Goal: Task Accomplishment & Management: Use online tool/utility

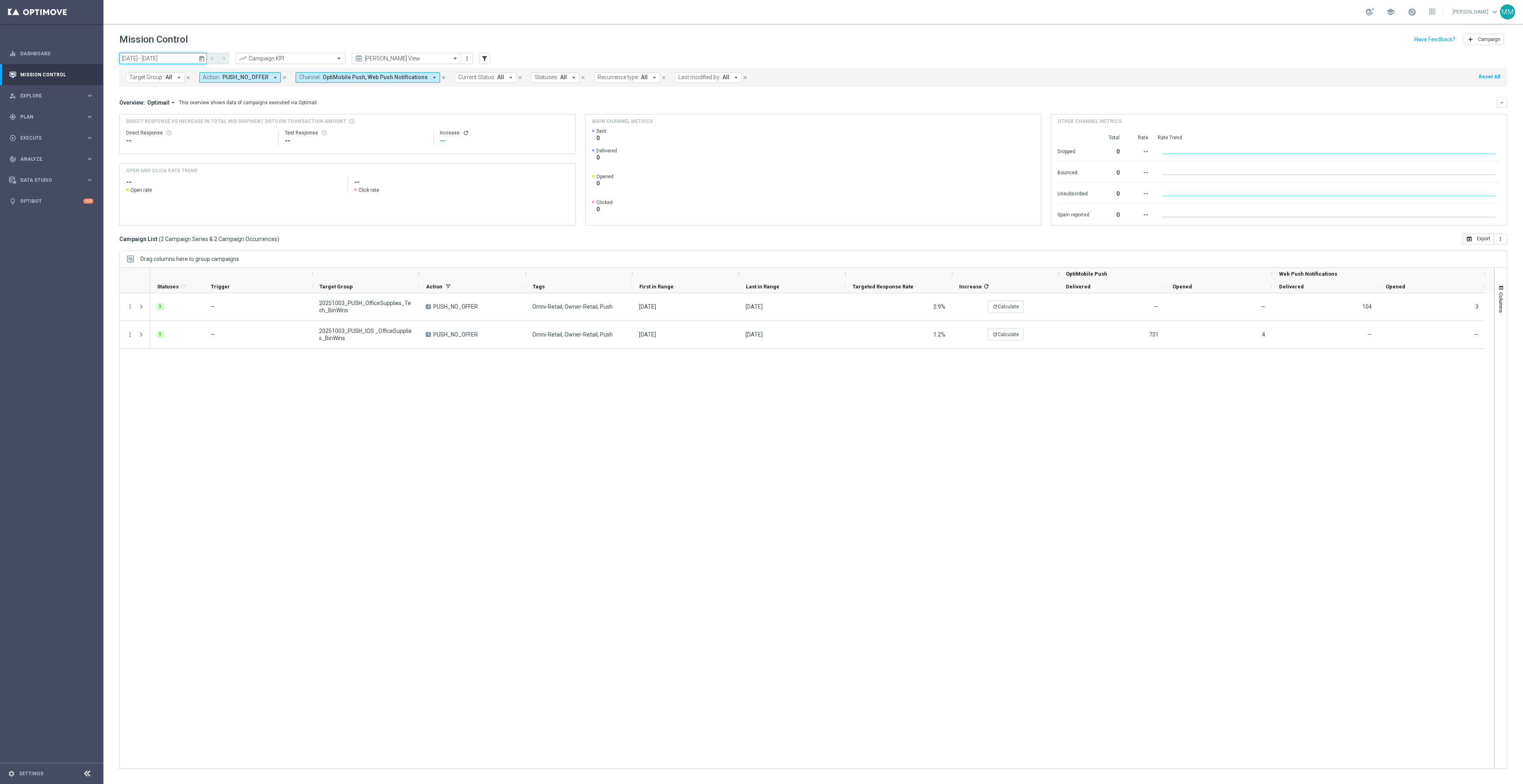
drag, startPoint x: 142, startPoint y: 58, endPoint x: 148, endPoint y: 63, distance: 7.8
click at [142, 58] on input "[DATE] - [DATE]" at bounding box center [163, 58] width 88 height 11
click at [200, 118] on span "10" at bounding box center [194, 116] width 13 height 13
type input "[DATE] - [DATE]"
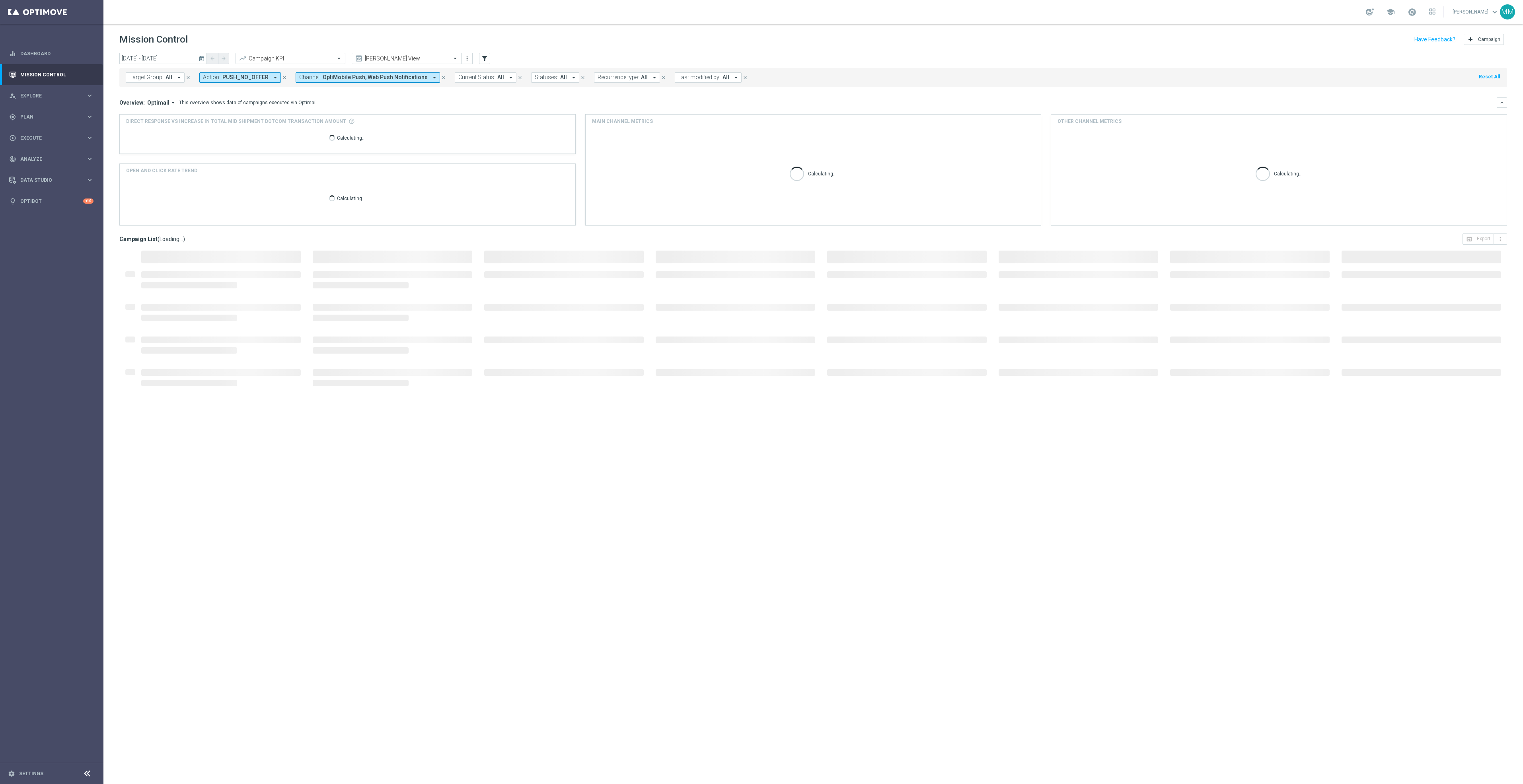
click at [433, 75] on button "Channel: OptiMobile Push, Web Push Notifications arrow_drop_down" at bounding box center [368, 78] width 144 height 11
click at [441, 77] on icon "close" at bounding box center [444, 77] width 5 height 5
click at [541, 79] on span "Last modified by:" at bounding box center [540, 77] width 42 height 7
click at [552, 138] on div "[PERSON_NAME]" at bounding box center [585, 140] width 131 height 13
type input "[PERSON_NAME]"
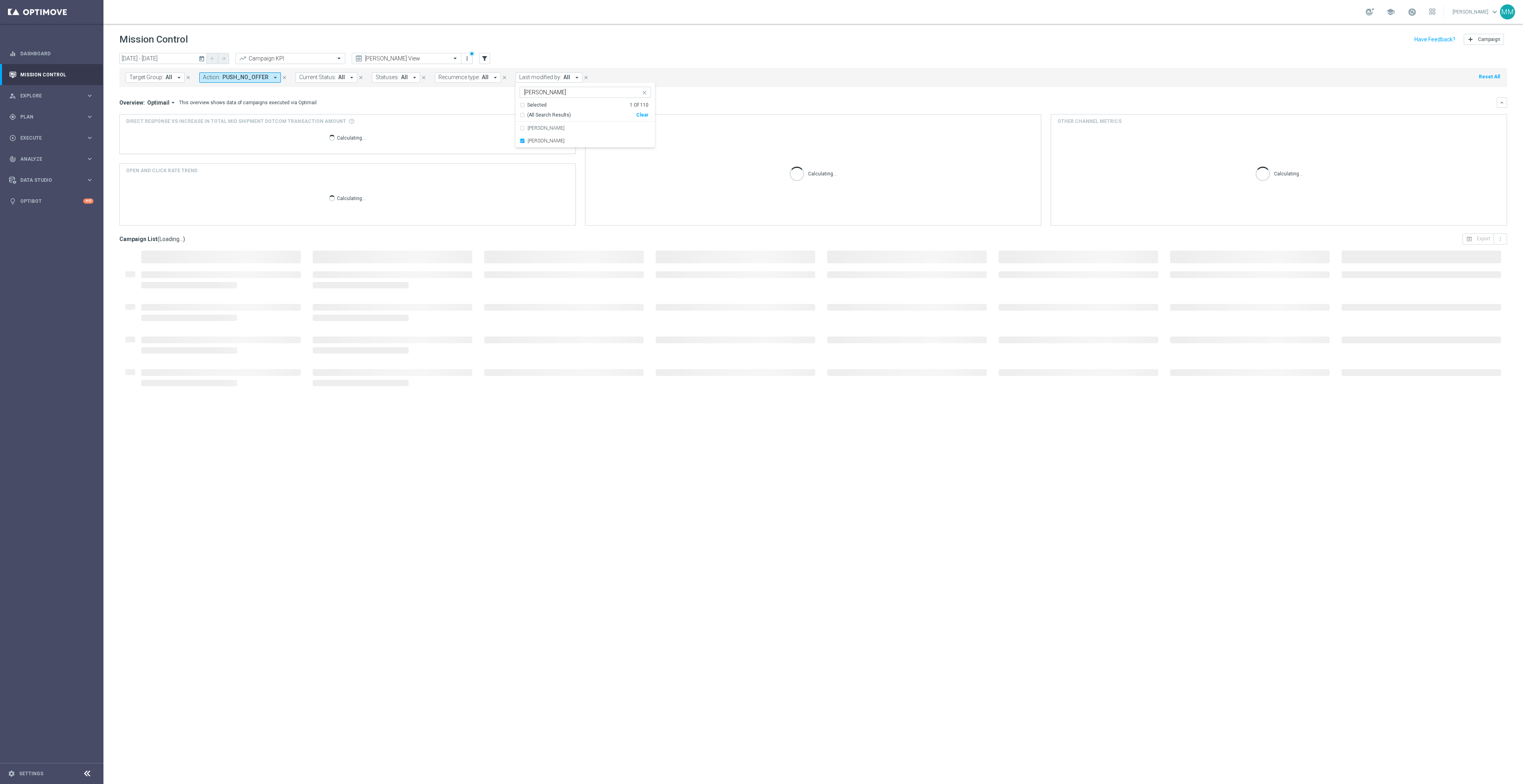
click at [277, 76] on button "Action: PUSH_NO_OFFER arrow_drop_down" at bounding box center [240, 78] width 82 height 11
drag, startPoint x: 363, startPoint y: 103, endPoint x: 303, endPoint y: 91, distance: 61.2
click at [360, 103] on div "Overview: Optimail arrow_drop_down This overview shows data of campaigns execut…" at bounding box center [808, 102] width 1377 height 7
click at [283, 80] on icon "close" at bounding box center [284, 77] width 5 height 5
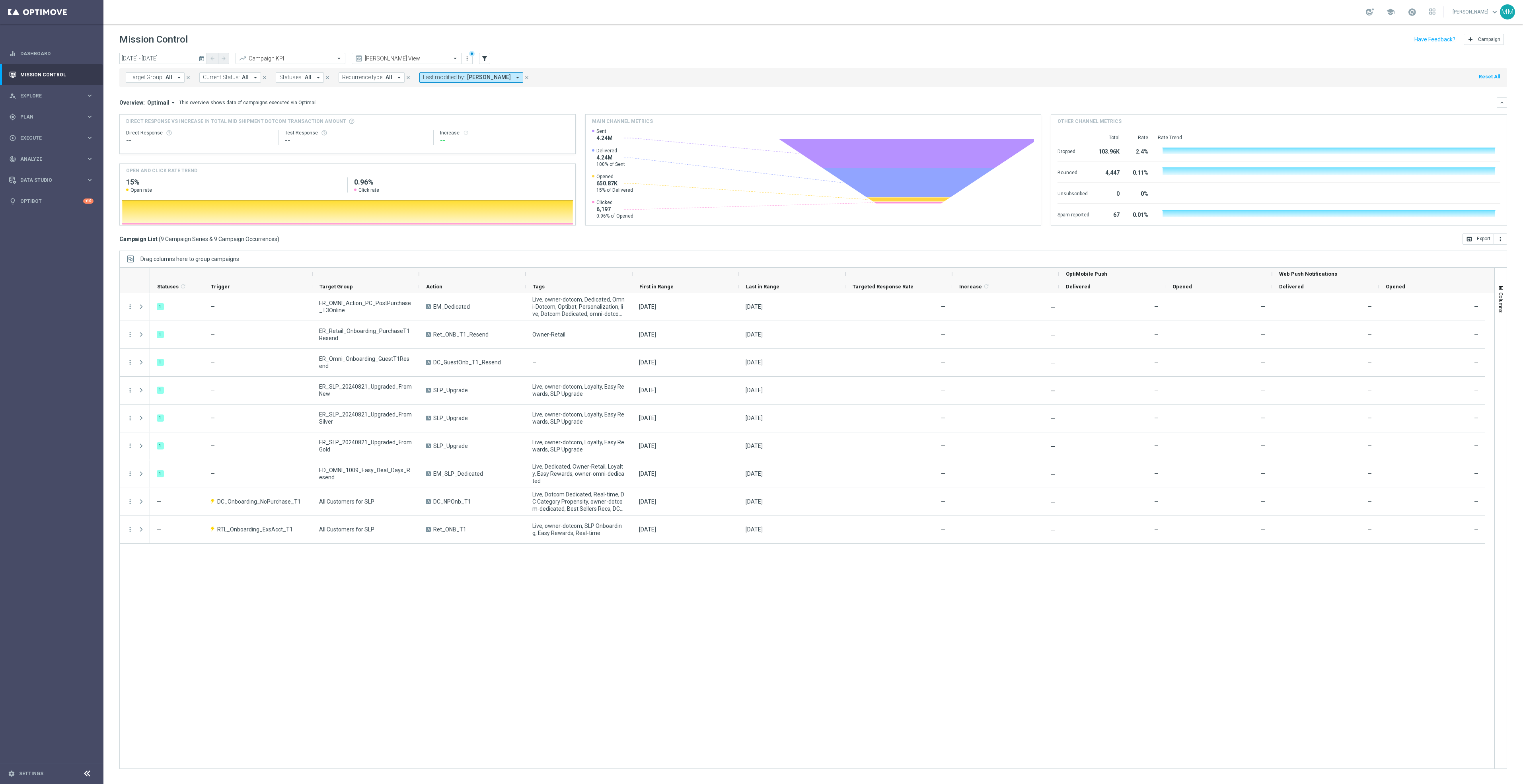
drag, startPoint x: 474, startPoint y: 77, endPoint x: 482, endPoint y: 81, distance: 8.9
click at [474, 77] on span "[PERSON_NAME]" at bounding box center [489, 77] width 43 height 7
click at [499, 130] on div "[PERSON_NAME]" at bounding box center [492, 128] width 123 height 5
type input "[PERSON_NAME]"
click at [670, 41] on div "Mission Control add Campaign" at bounding box center [813, 40] width 1388 height 16
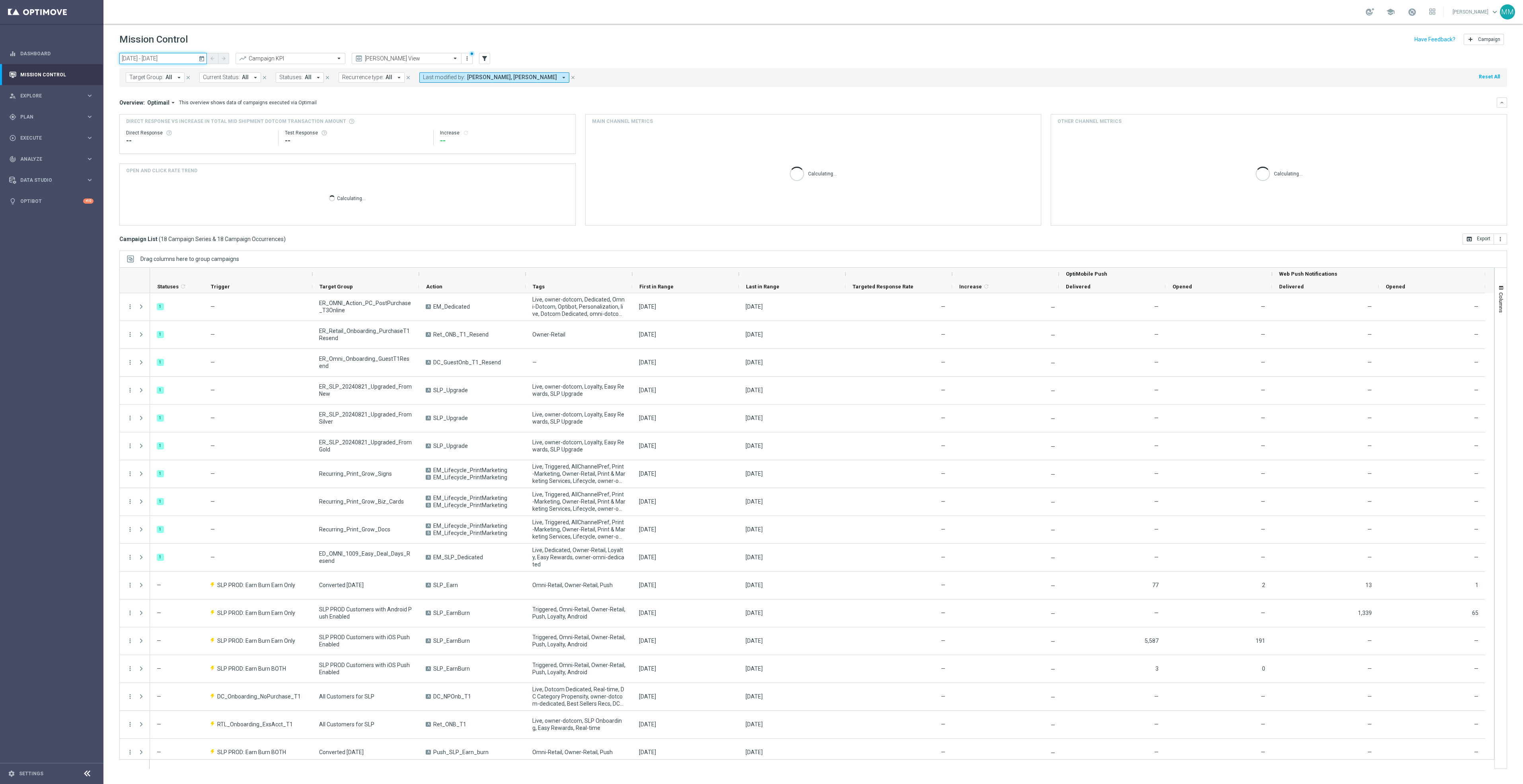
click at [185, 53] on input "[DATE] - [DATE]" at bounding box center [163, 58] width 88 height 11
click at [141, 130] on span "13" at bounding box center [136, 128] width 13 height 13
type input "[DATE] - [DATE]"
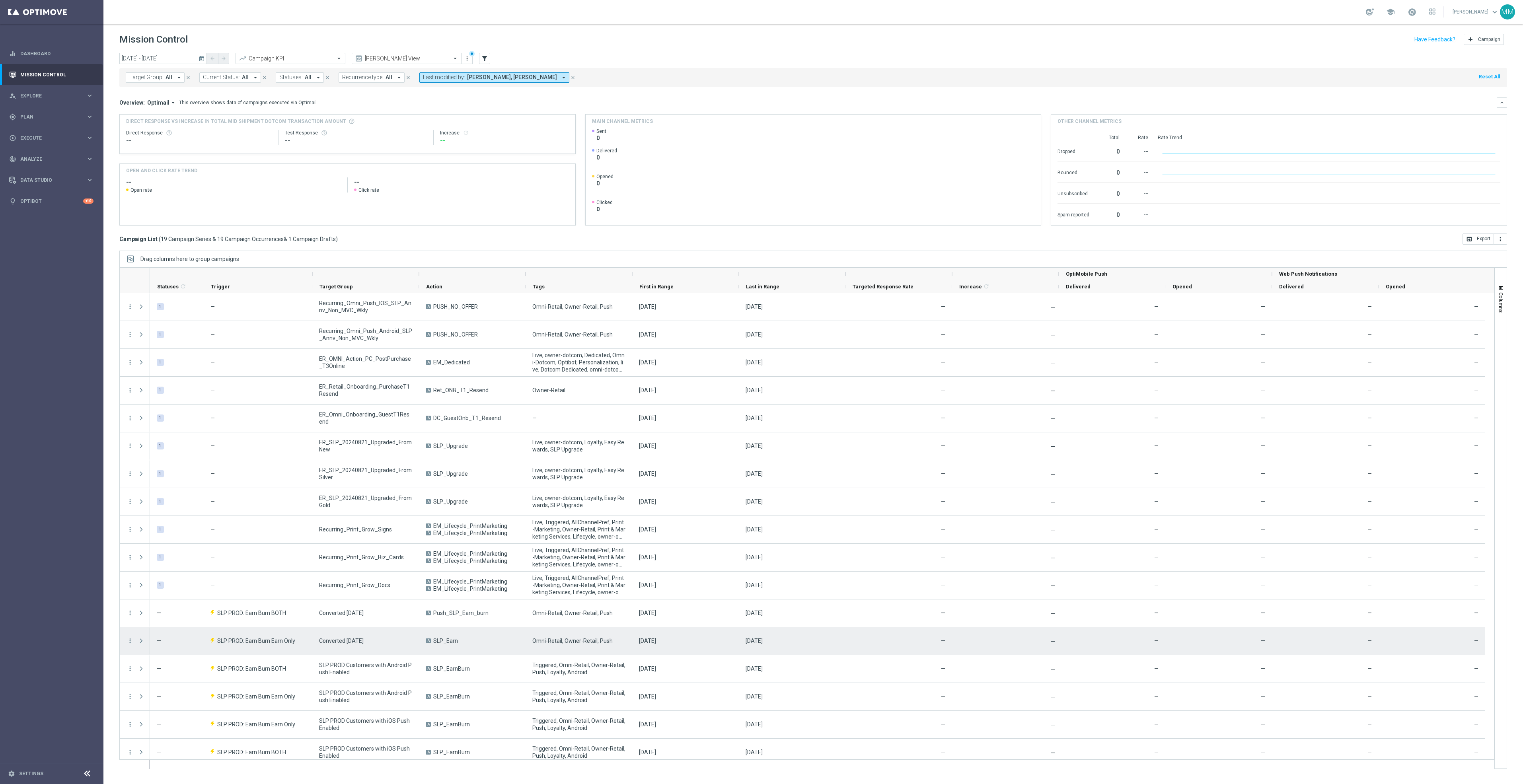
scroll to position [91, 0]
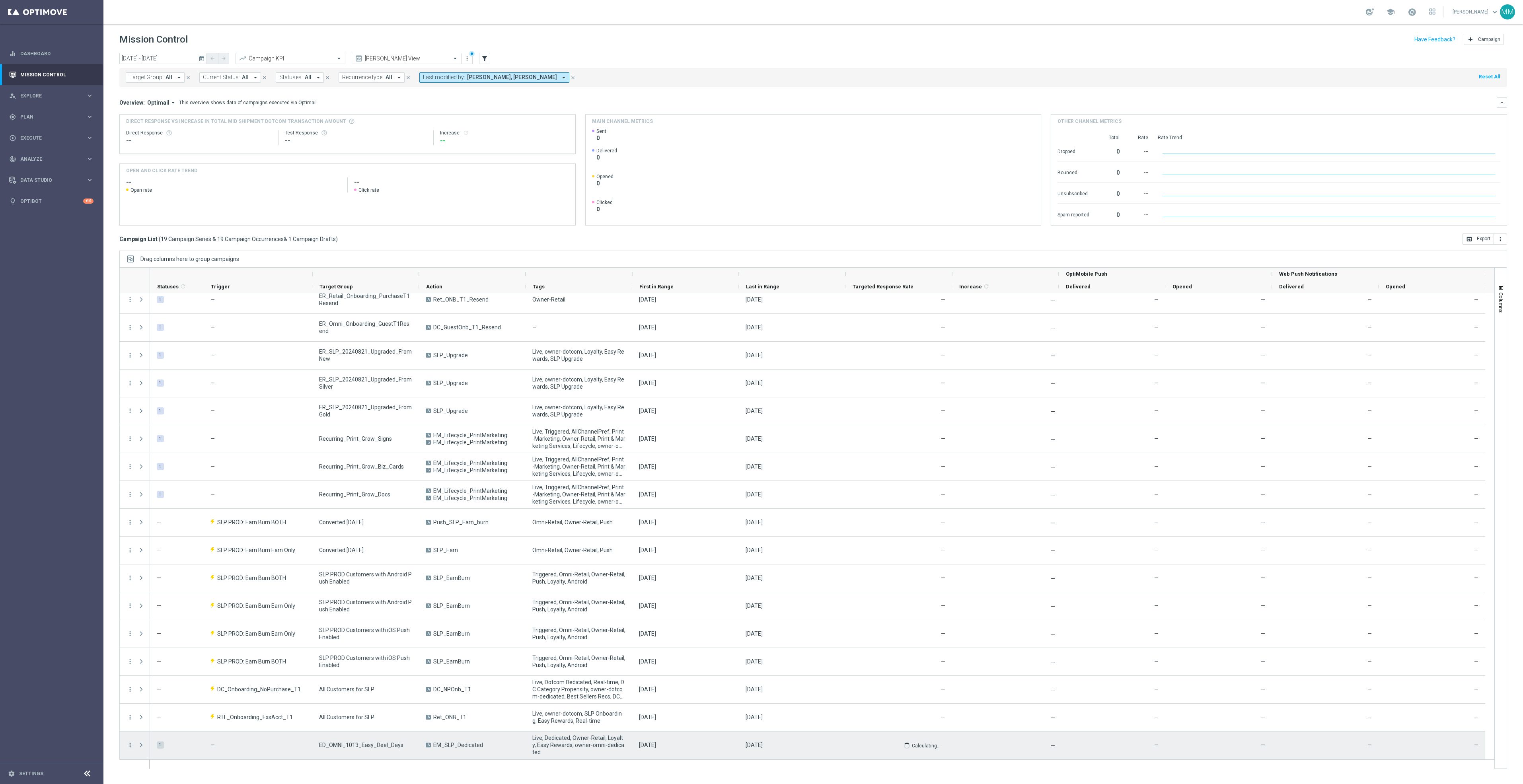
click at [131, 744] on icon "more_vert" at bounding box center [130, 744] width 7 height 7
click at [175, 722] on div "Edit" at bounding box center [183, 721] width 74 height 5
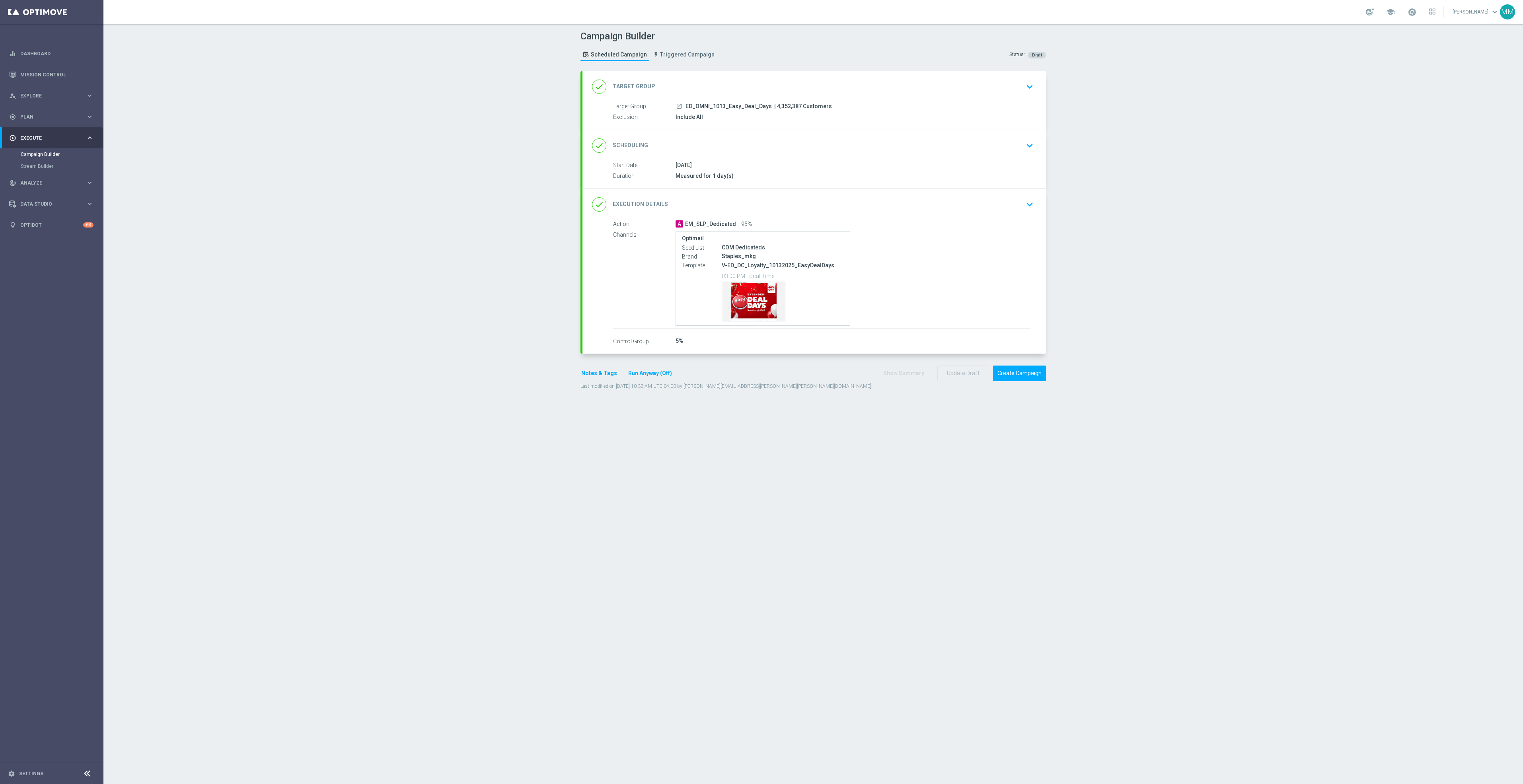
click at [905, 217] on div "done Execution Details keyboard_arrow_down" at bounding box center [814, 204] width 463 height 31
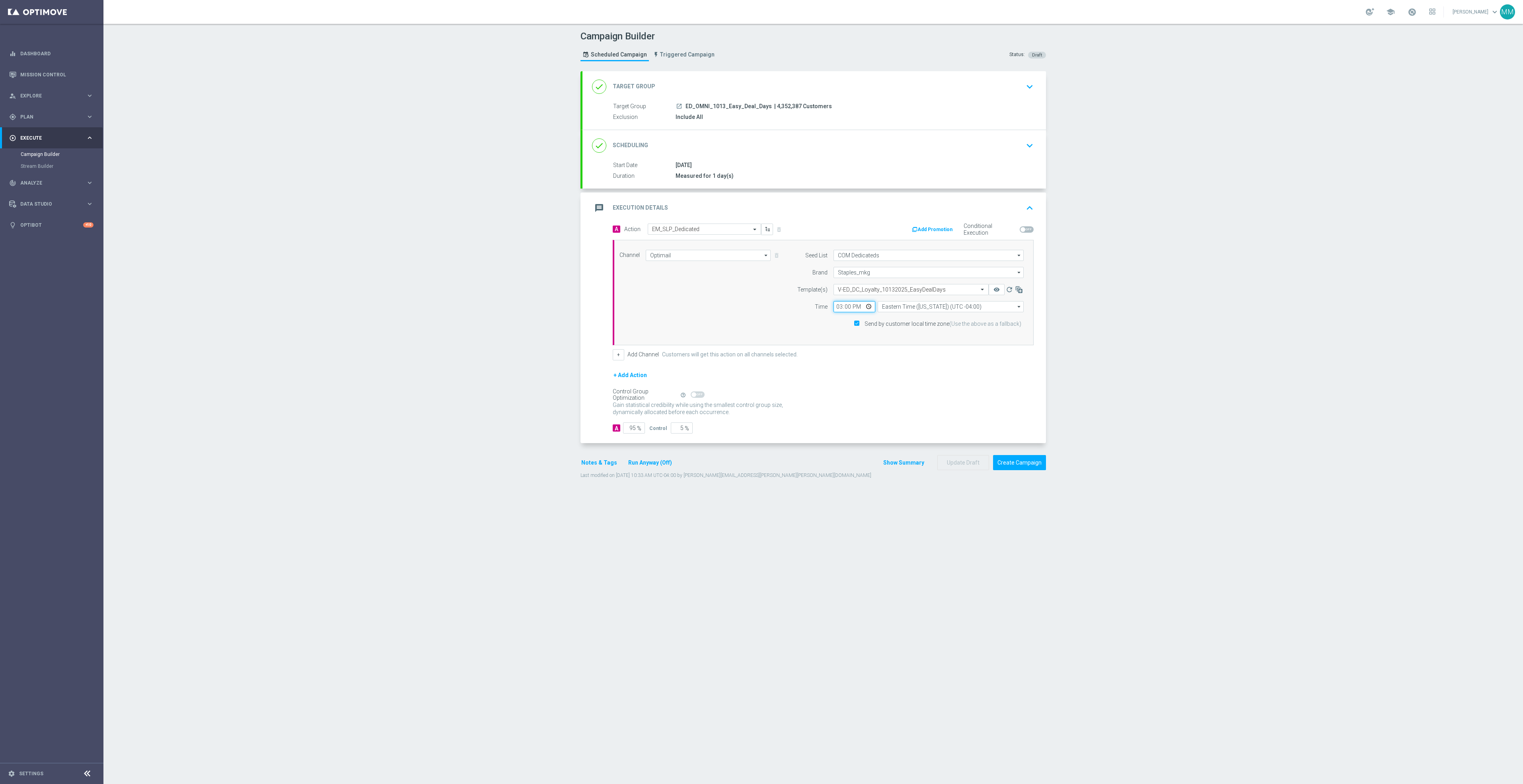
click at [863, 310] on input "15:00" at bounding box center [854, 306] width 42 height 11
type input "10:30"
click at [950, 373] on div "+ Add Action" at bounding box center [823, 380] width 421 height 20
click at [993, 291] on icon "remove_red_eye" at bounding box center [996, 290] width 7 height 7
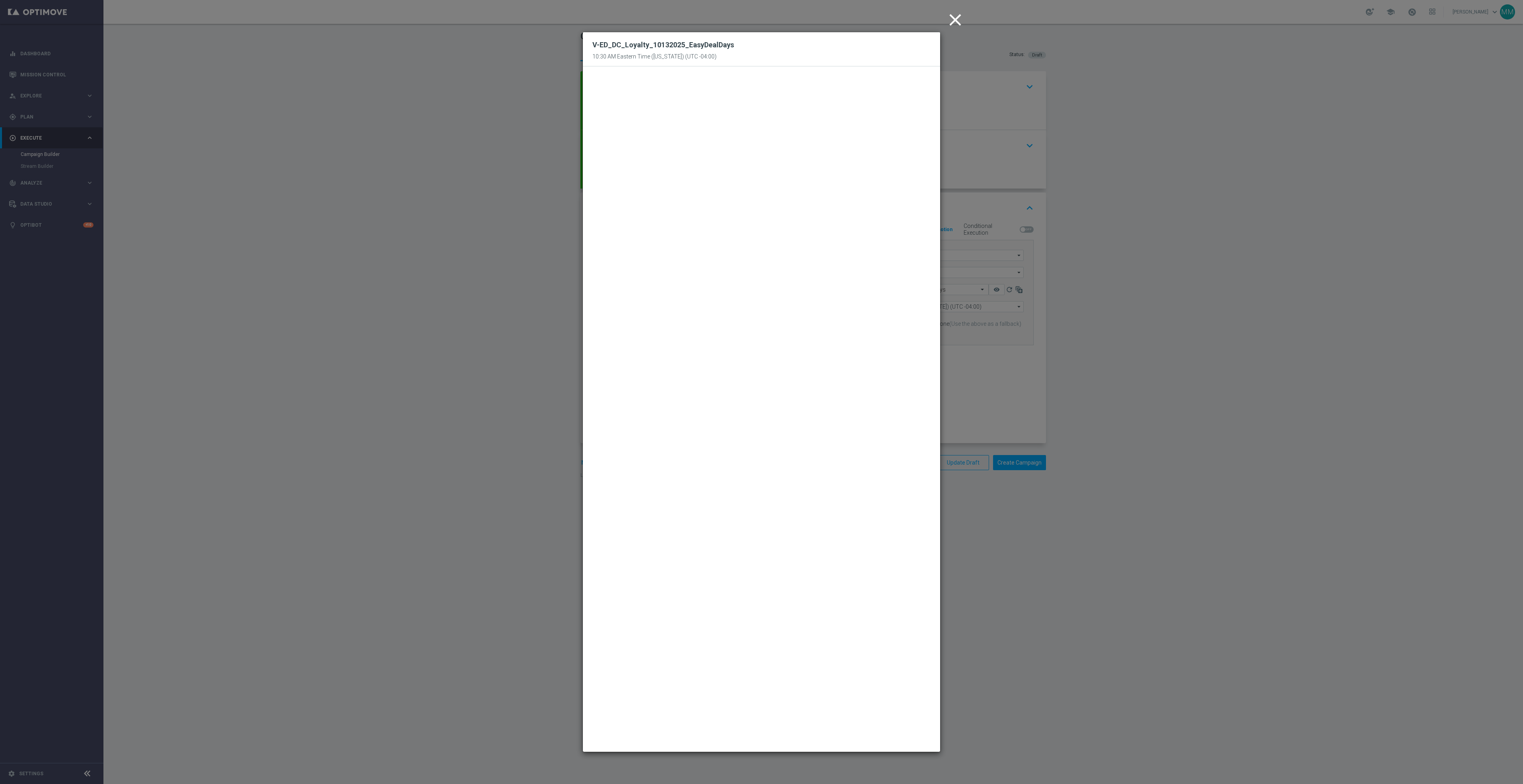
click at [956, 20] on icon "close" at bounding box center [955, 20] width 20 height 20
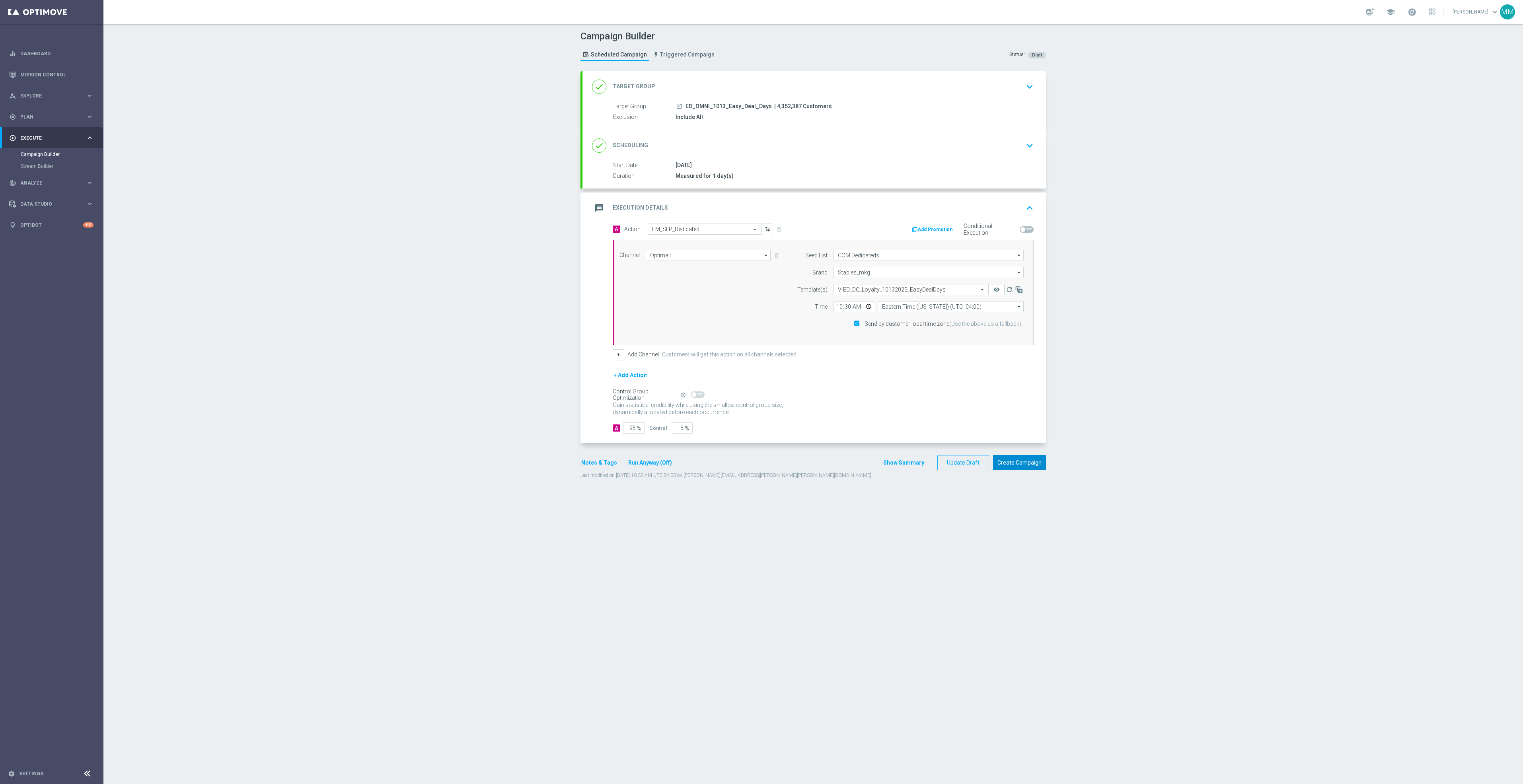
click at [1026, 464] on button "Create Campaign" at bounding box center [1020, 463] width 53 height 16
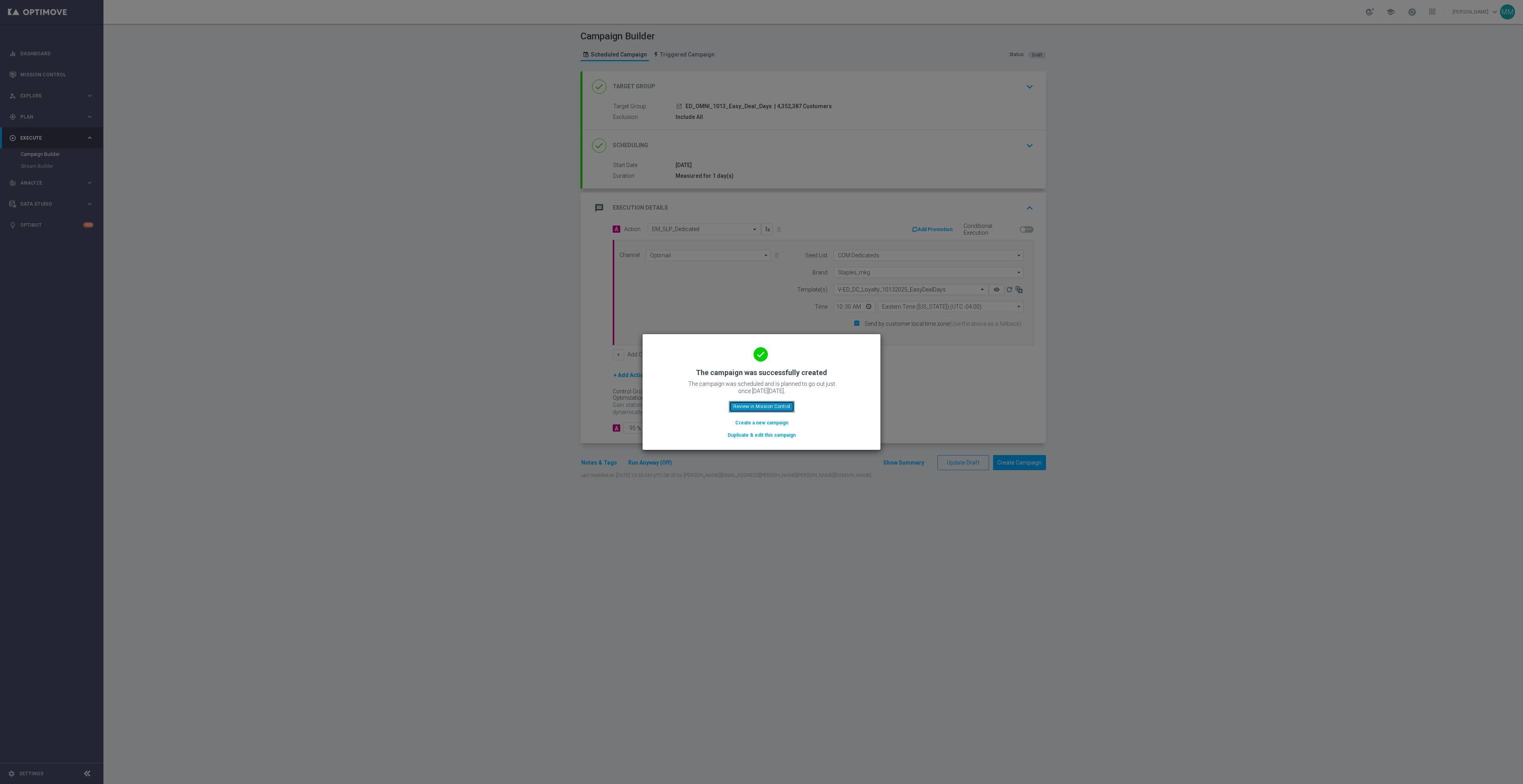
click at [770, 409] on button "Review in Mission Control" at bounding box center [762, 406] width 66 height 11
